Goal: Task Accomplishment & Management: Use online tool/utility

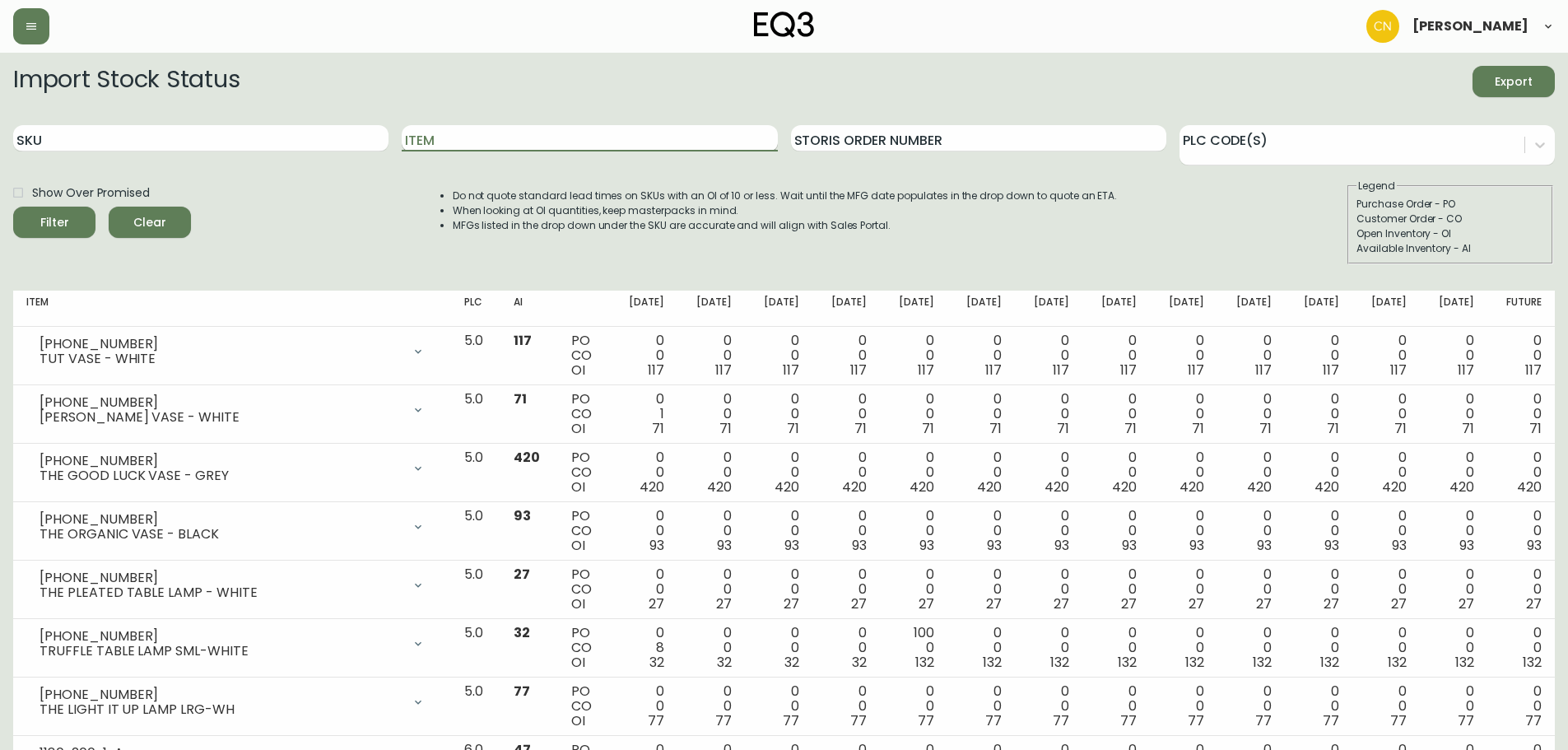
click at [449, 138] on input "Item" at bounding box center [589, 138] width 376 height 26
type input "bon"
click at [14, 207] on button "Filter" at bounding box center [54, 222] width 82 height 31
